Goal: Task Accomplishment & Management: Manage account settings

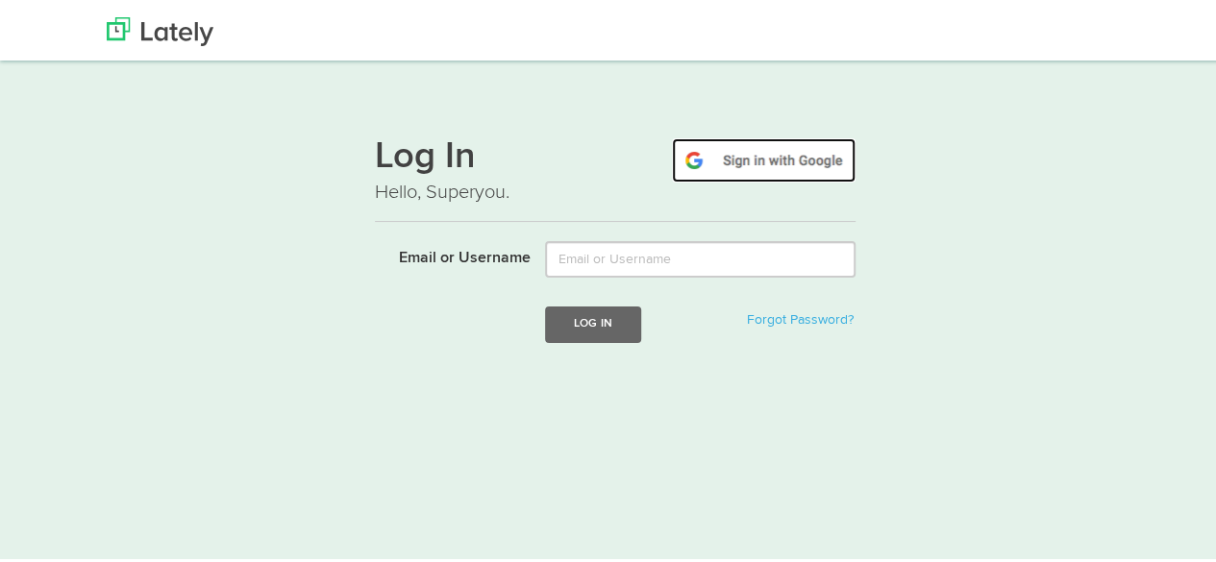
click at [751, 157] on img at bounding box center [764, 157] width 184 height 44
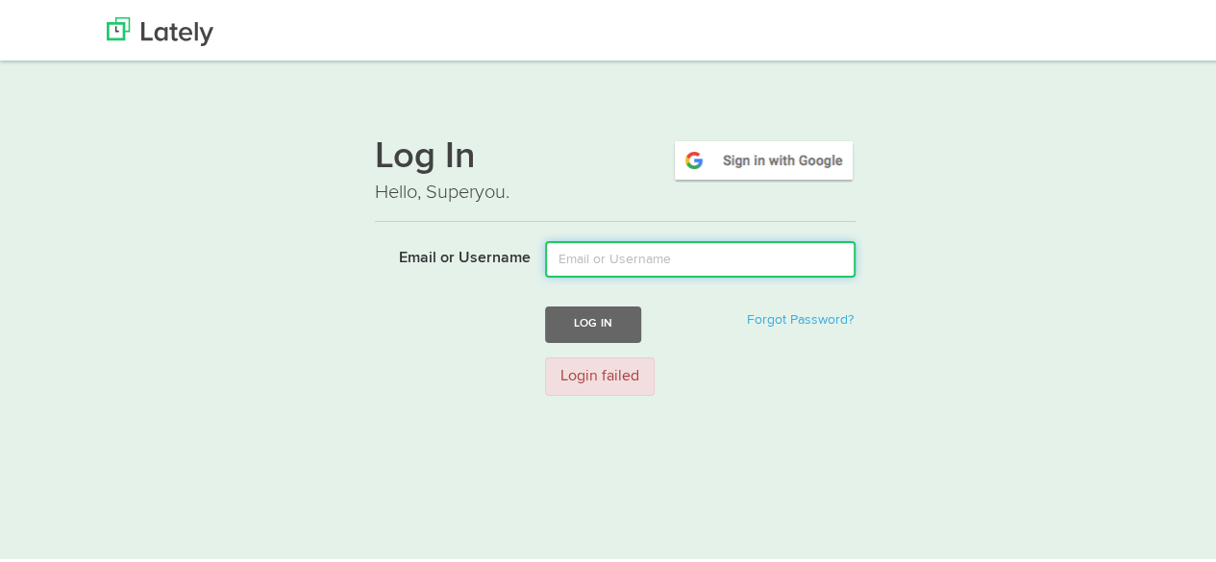
click at [632, 267] on input "Email or Username" at bounding box center [700, 256] width 310 height 37
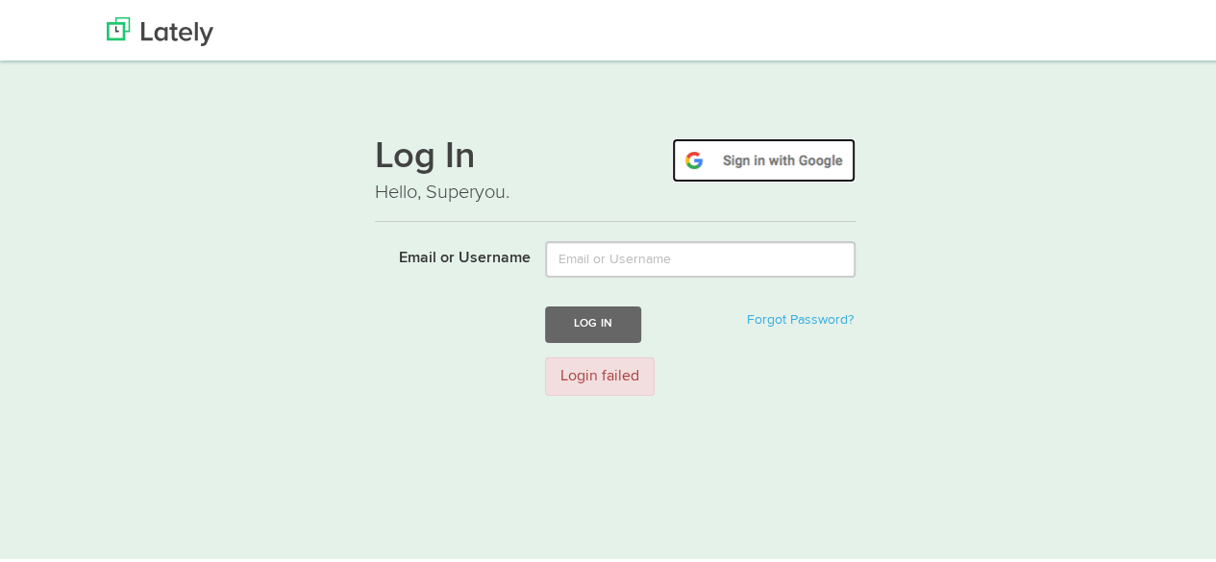
click at [782, 141] on img at bounding box center [764, 157] width 184 height 44
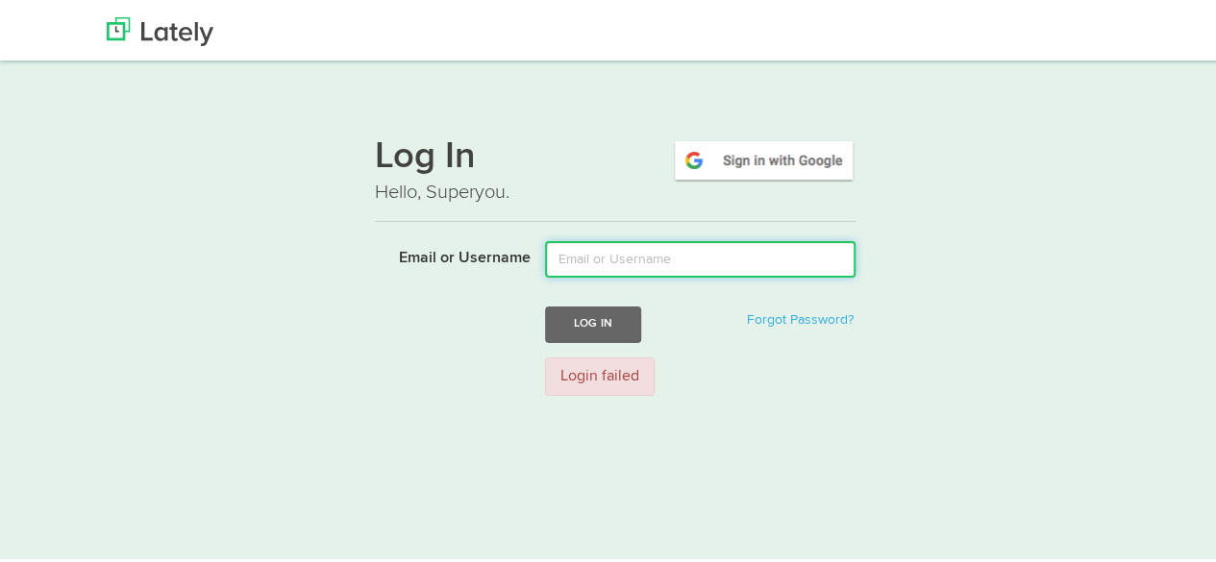
click at [580, 257] on input "Email or Username" at bounding box center [700, 256] width 310 height 37
click at [592, 260] on input "Email or Username" at bounding box center [700, 256] width 310 height 37
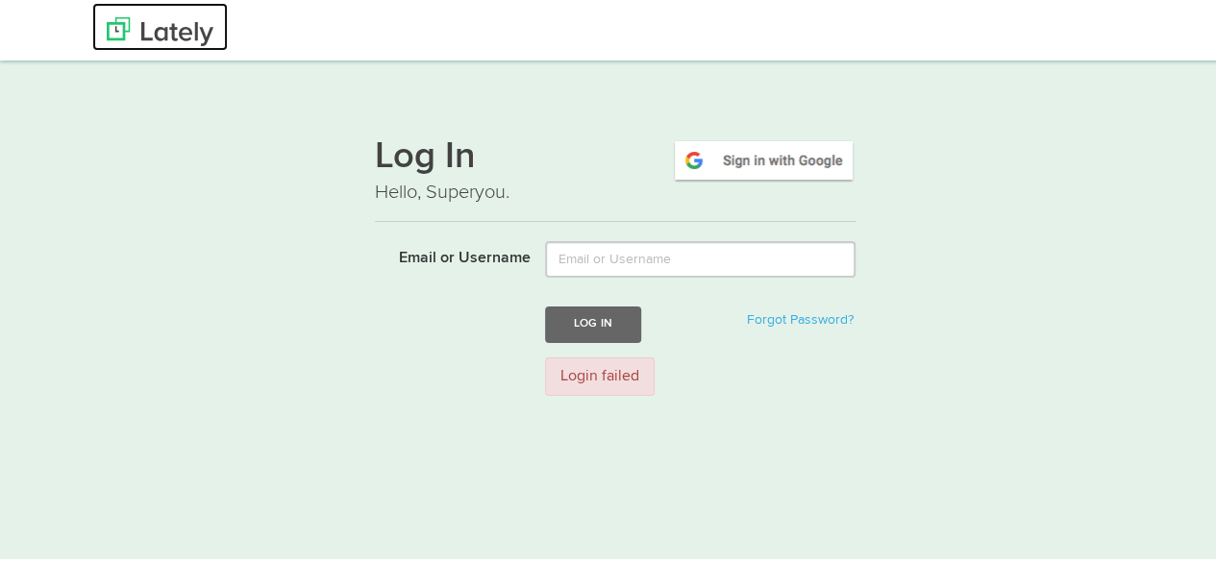
click at [157, 28] on img at bounding box center [160, 28] width 107 height 29
